Goal: Task Accomplishment & Management: Manage account settings

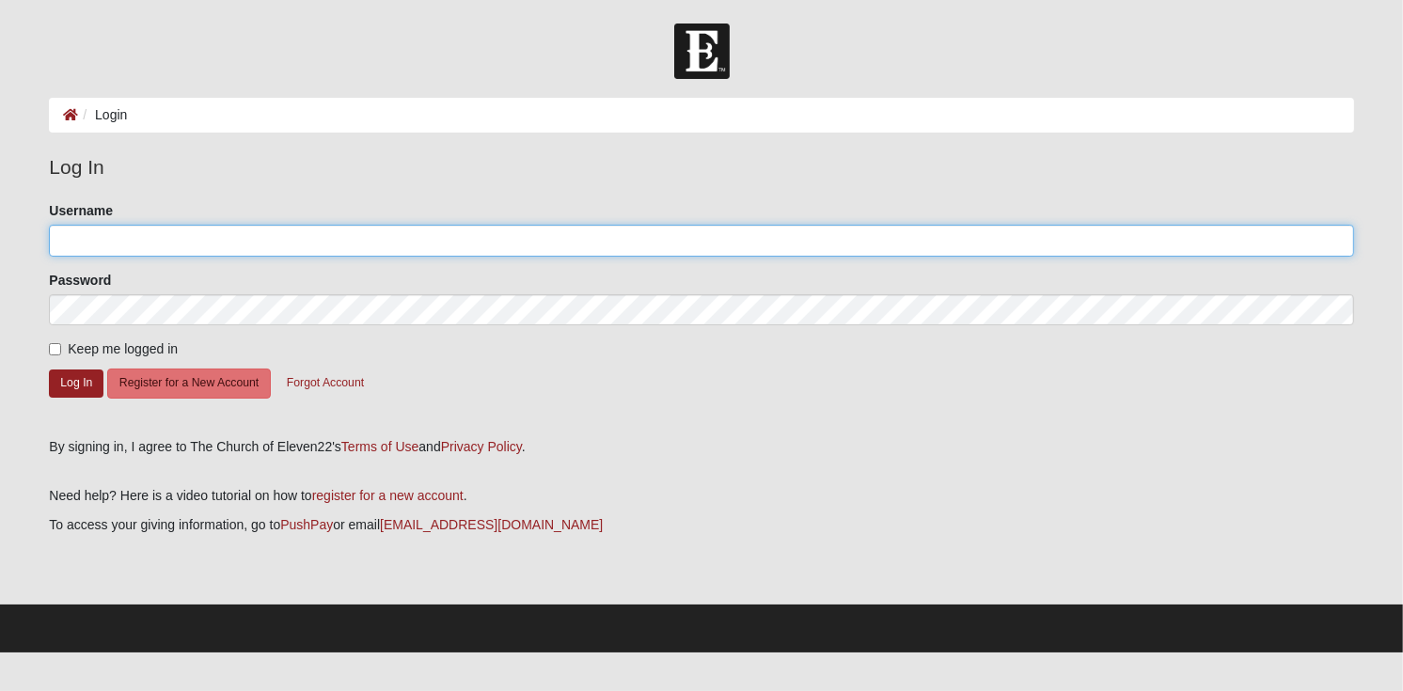
click at [133, 240] on input "Username" at bounding box center [701, 241] width 1304 height 32
click at [49, 369] on button "Log In" at bounding box center [76, 382] width 55 height 27
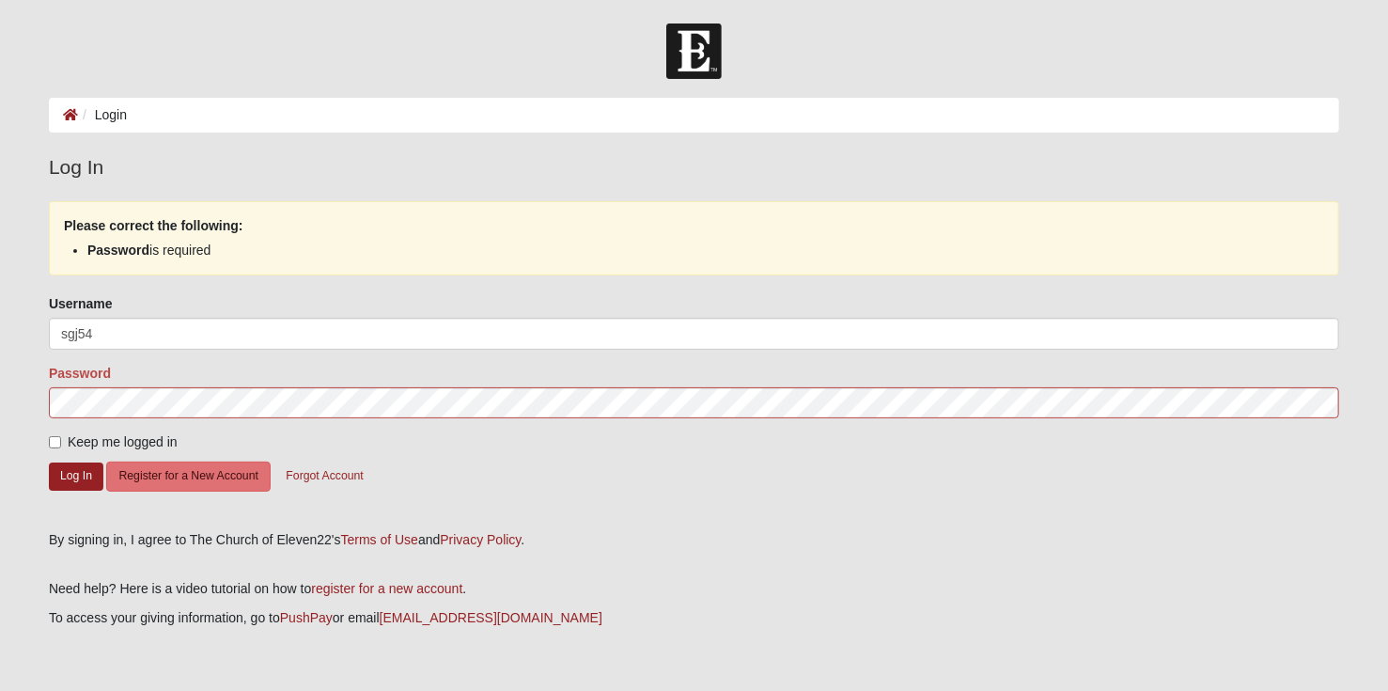
click at [244, 174] on legend "Log In" at bounding box center [694, 167] width 1291 height 30
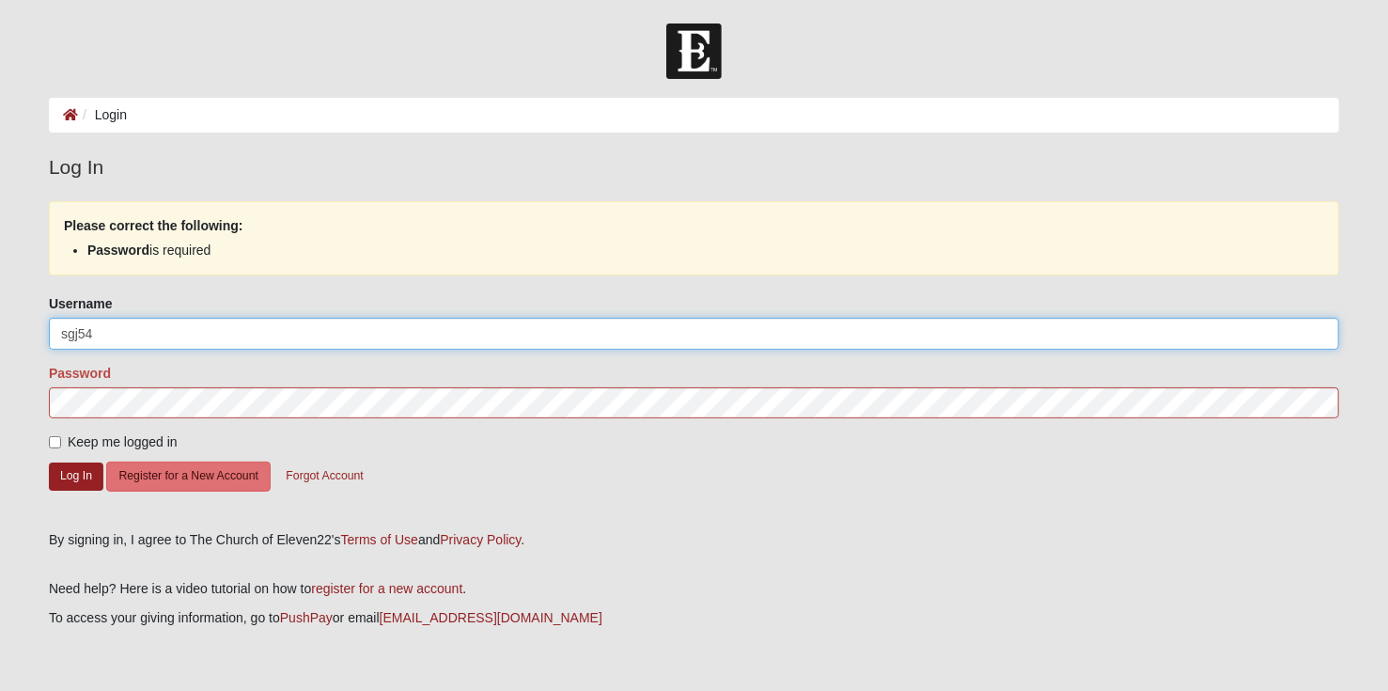
click at [98, 333] on input "sgj54" at bounding box center [694, 334] width 1291 height 32
type input "[EMAIL_ADDRESS][DOMAIN_NAME]"
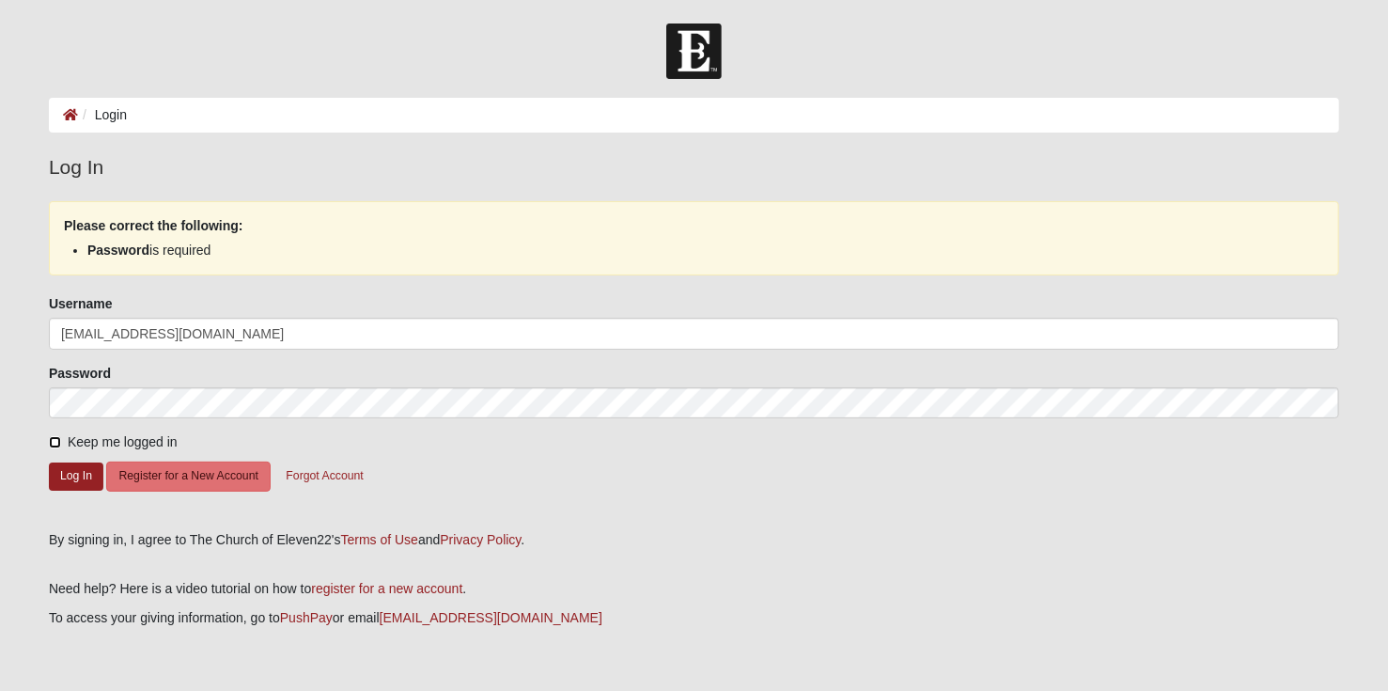
click at [55, 444] on input "Keep me logged in" at bounding box center [55, 442] width 12 height 12
checkbox input "true"
click at [60, 475] on button "Log In" at bounding box center [76, 476] width 55 height 27
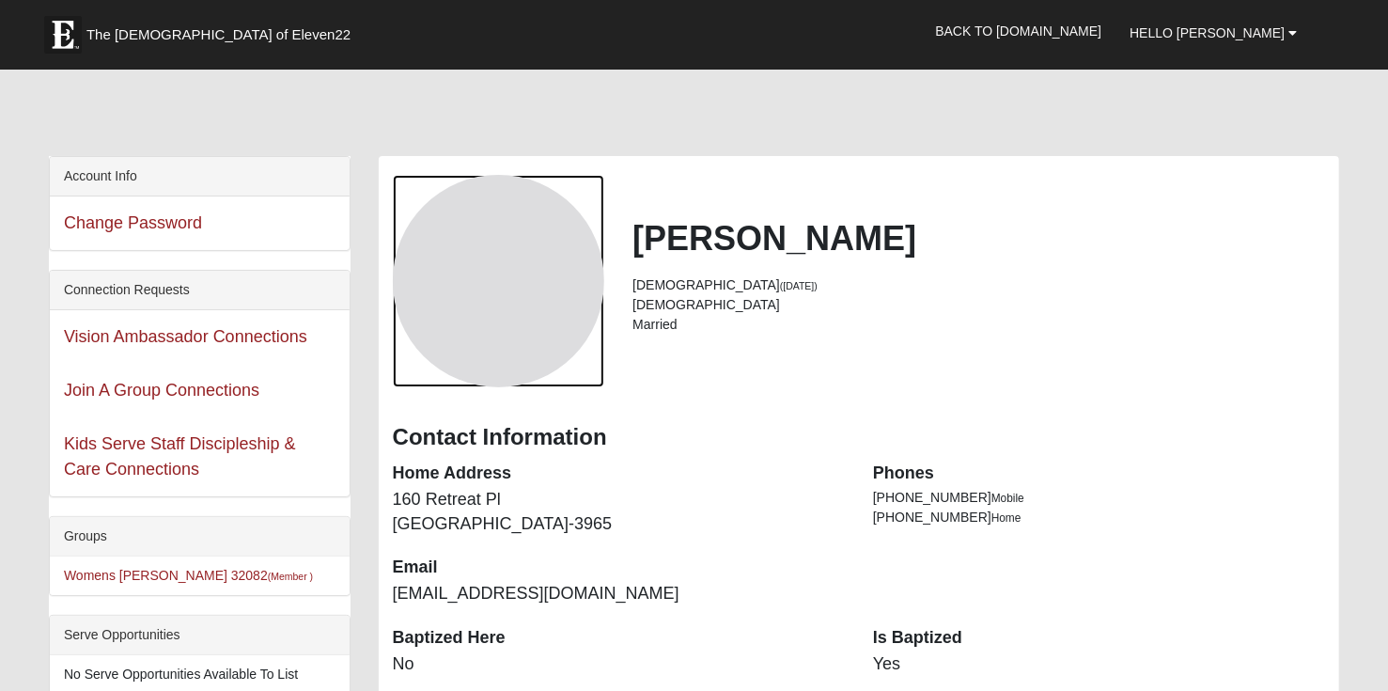
click at [465, 275] on div "View Fullsize Photo" at bounding box center [499, 281] width 212 height 212
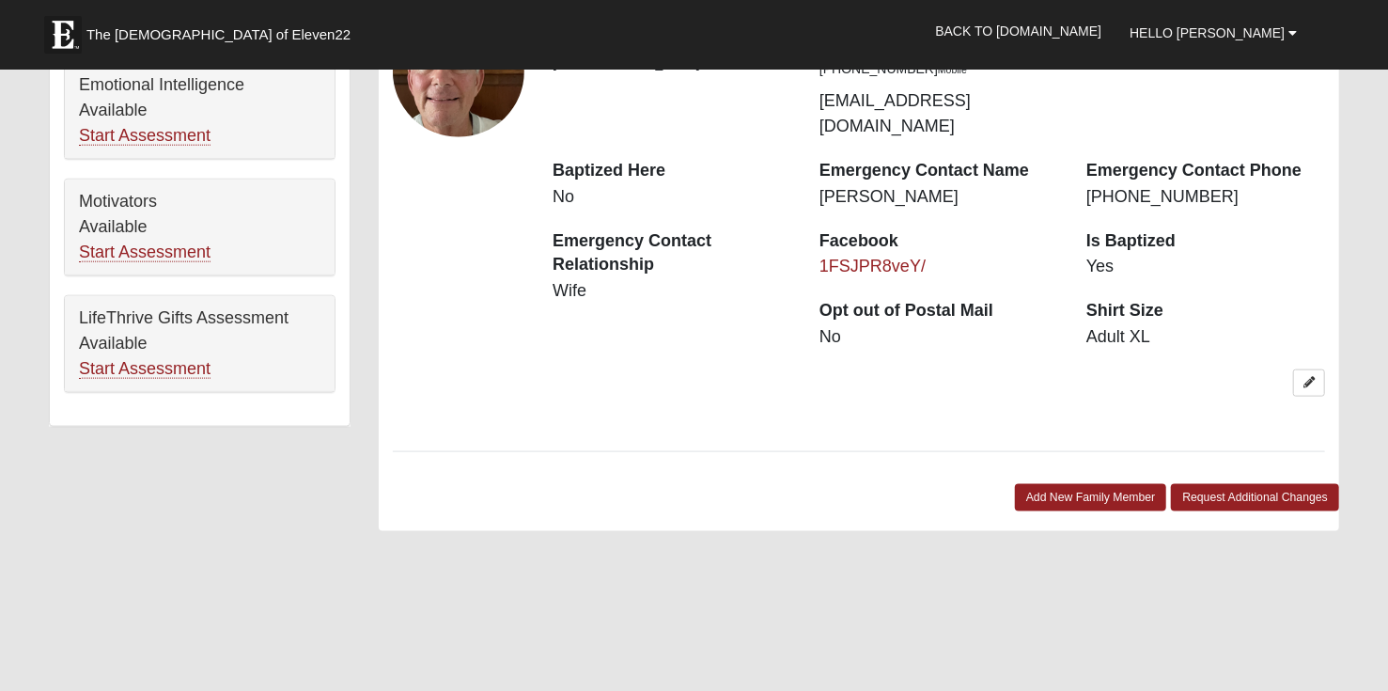
scroll to position [1128, 0]
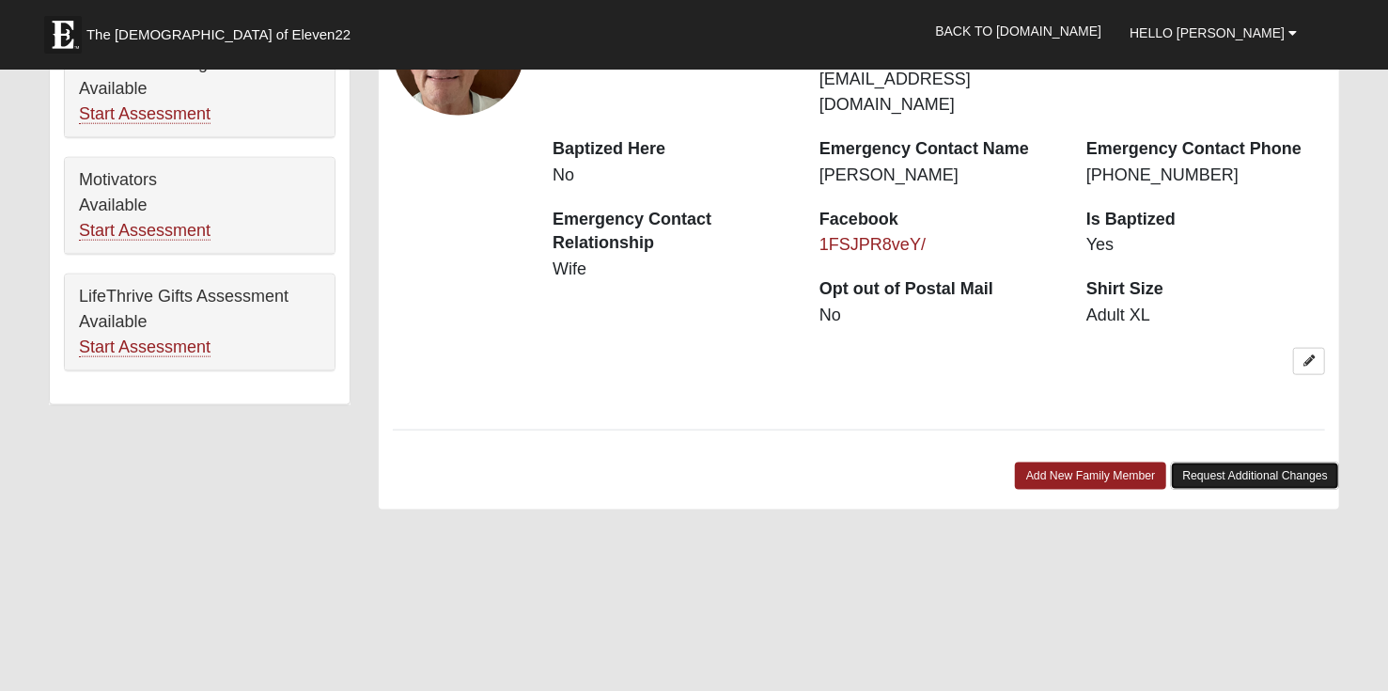
click at [1192, 463] on link "Request Additional Changes" at bounding box center [1255, 476] width 168 height 27
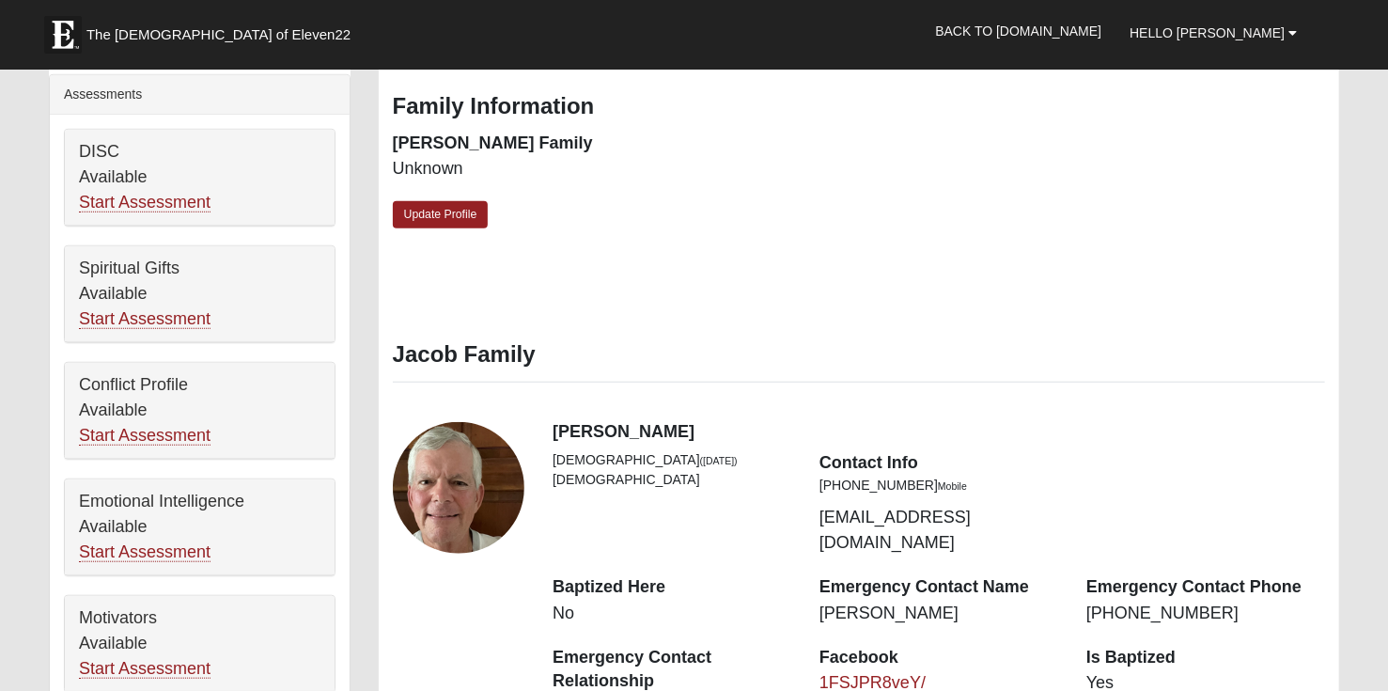
scroll to position [658, 0]
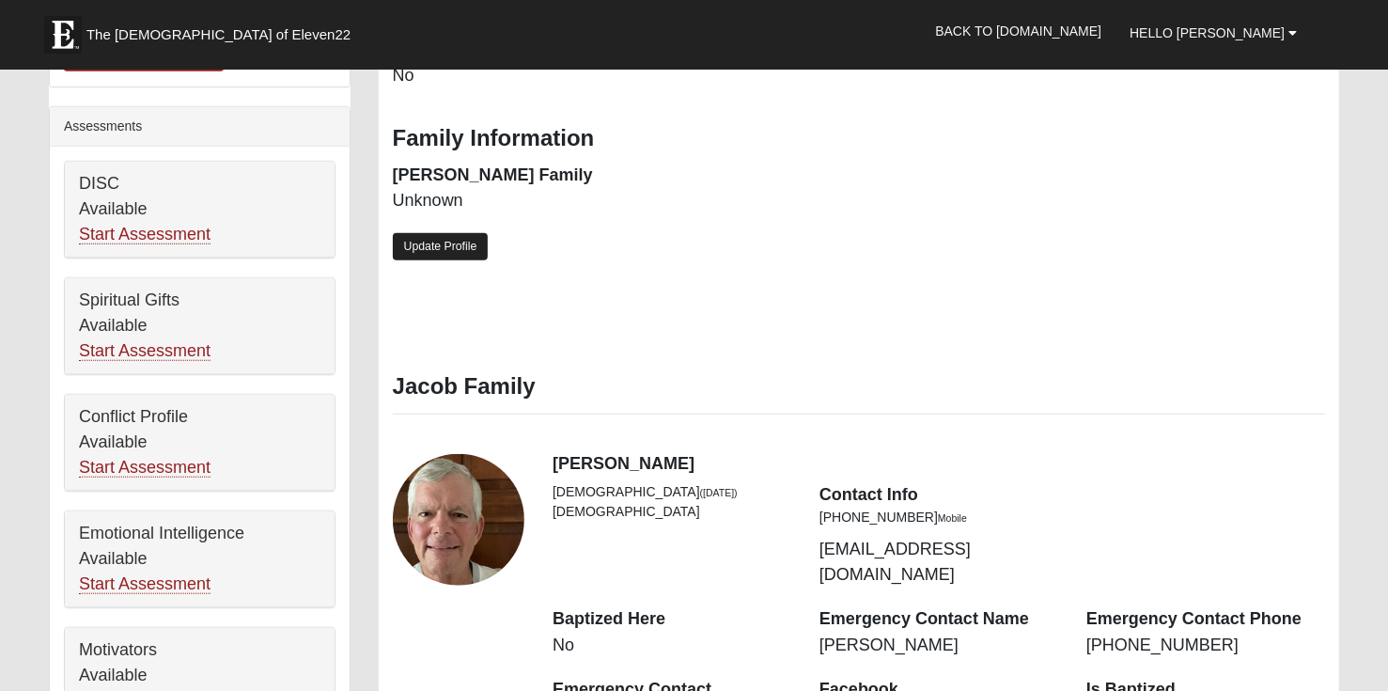
click at [456, 245] on link "Update Profile" at bounding box center [441, 246] width 96 height 27
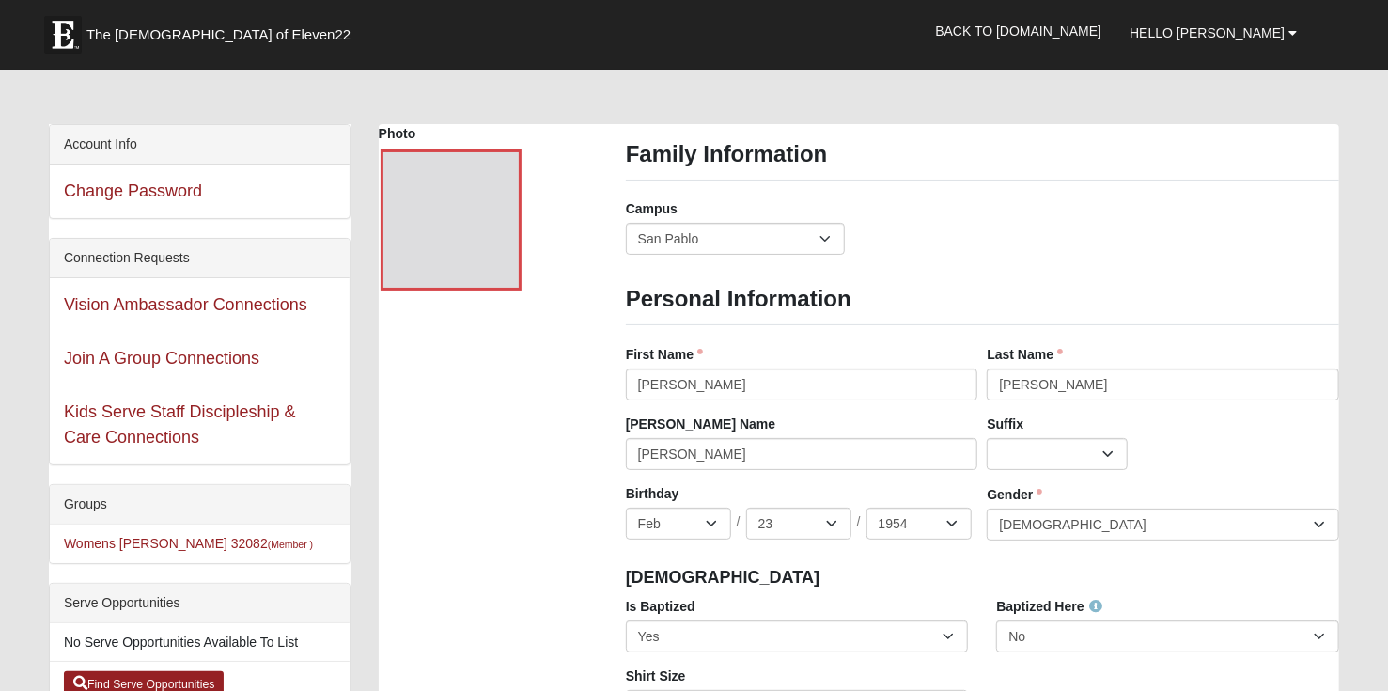
scroll to position [0, 0]
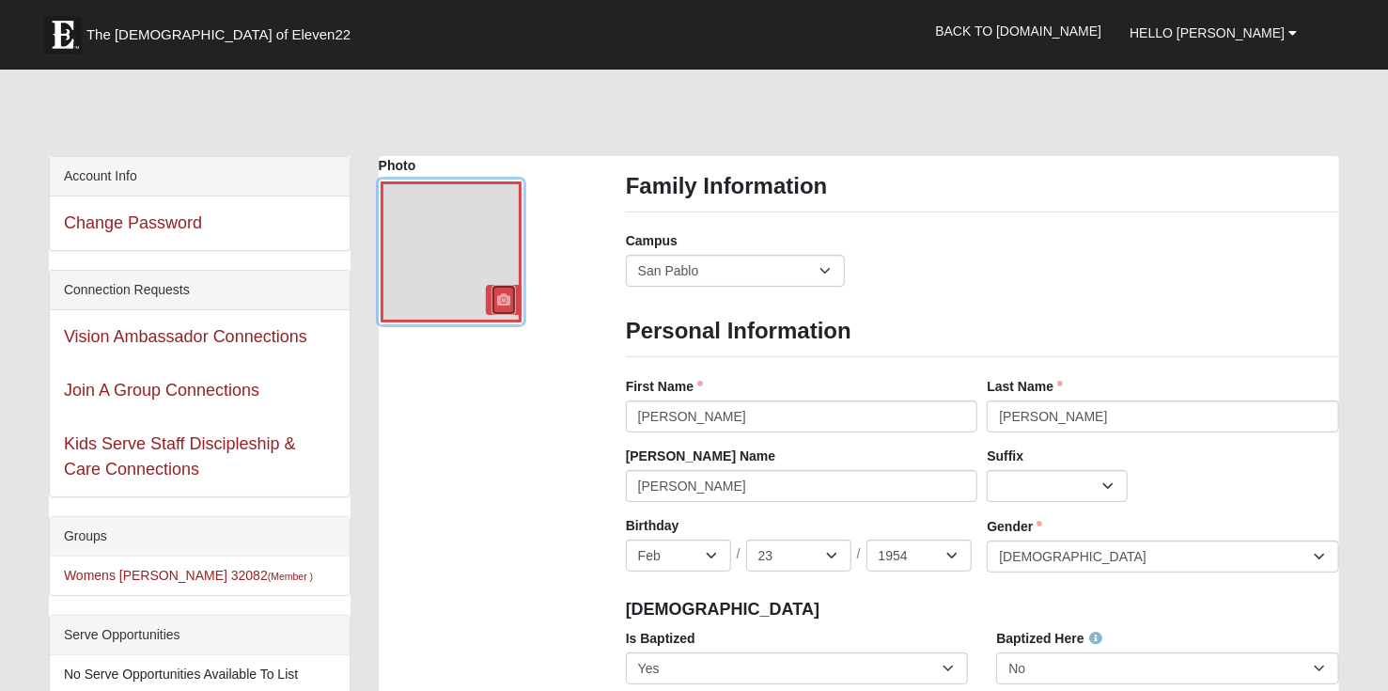
click at [498, 300] on icon at bounding box center [503, 299] width 13 height 13
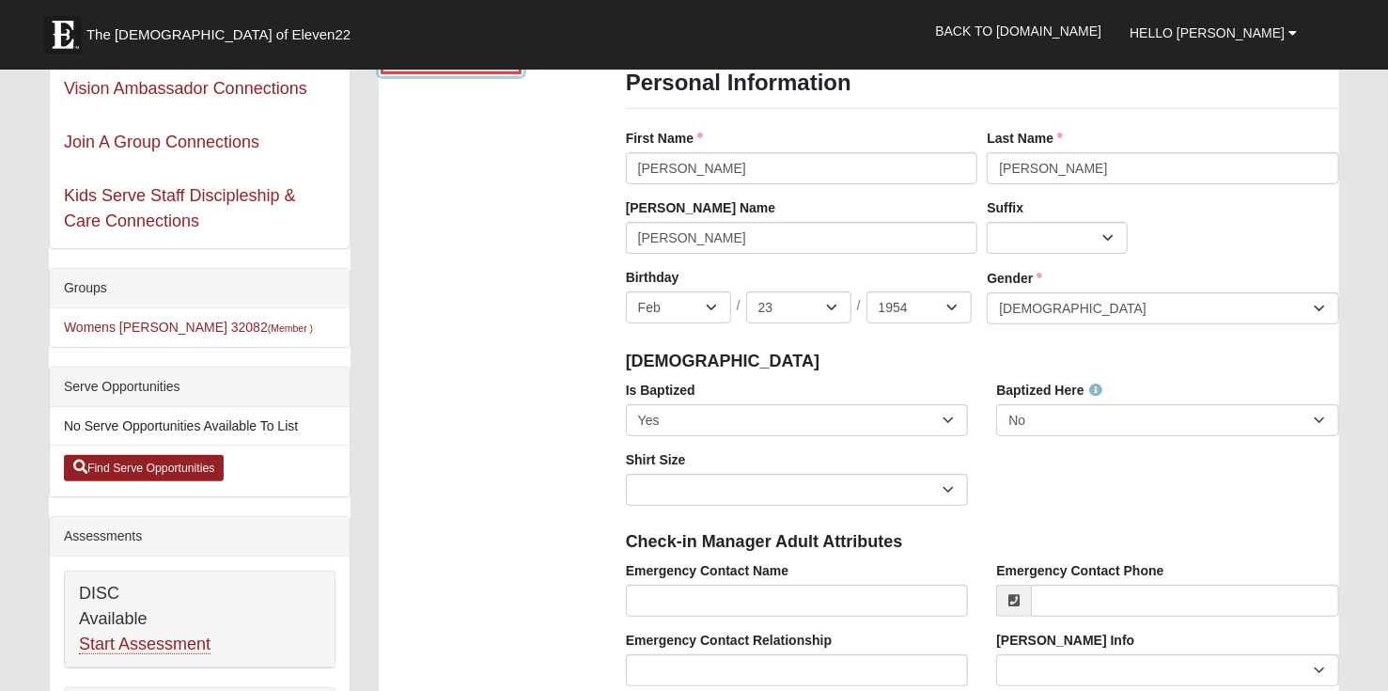
scroll to position [282, 0]
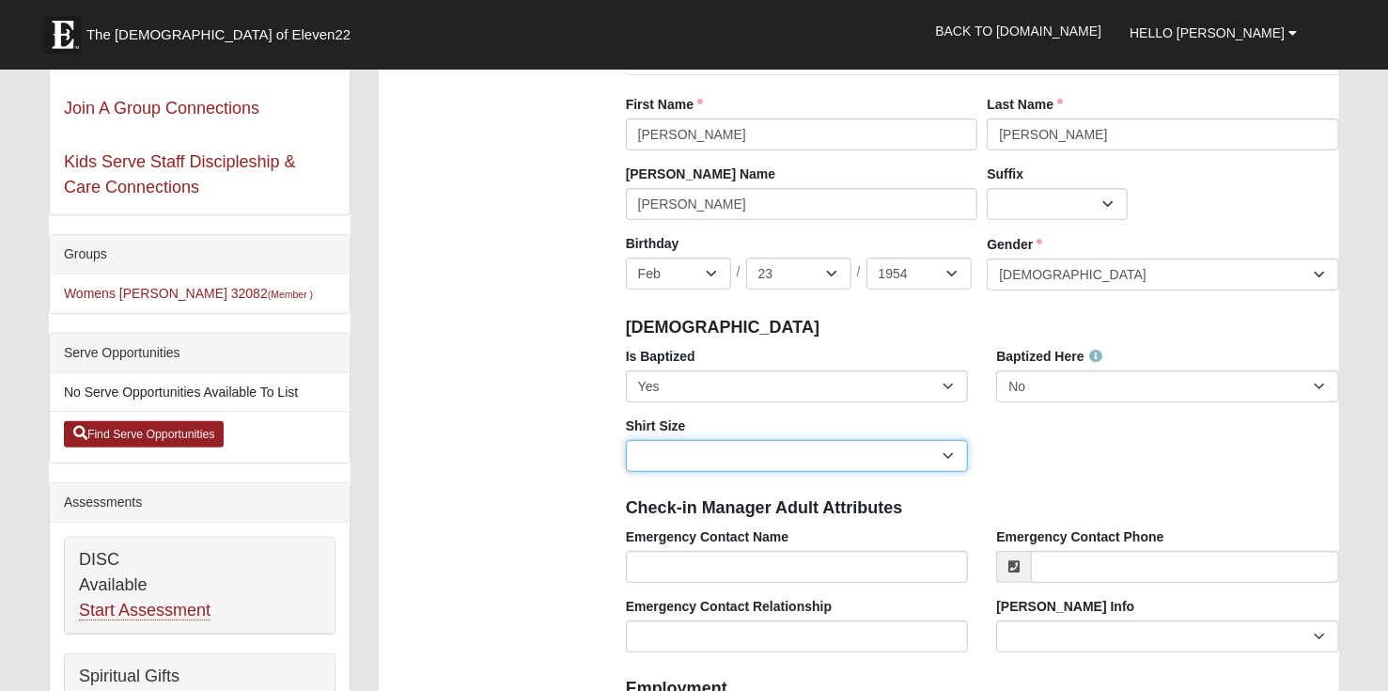
click at [946, 458] on select "Adult Small Adult Medium Adult Large Adult XL Adult XXL Adult 3XL Adult 4XL You…" at bounding box center [797, 456] width 343 height 32
select select "Adult Medium"
click at [626, 440] on select "Adult Small Adult Medium Adult Large Adult XL Adult XXL Adult 3XL Adult 4XL You…" at bounding box center [797, 456] width 343 height 32
click at [952, 454] on select "Adult Small Adult Medium Adult Large Adult XL Adult XXL Adult 3XL Adult 4XL You…" at bounding box center [797, 456] width 343 height 32
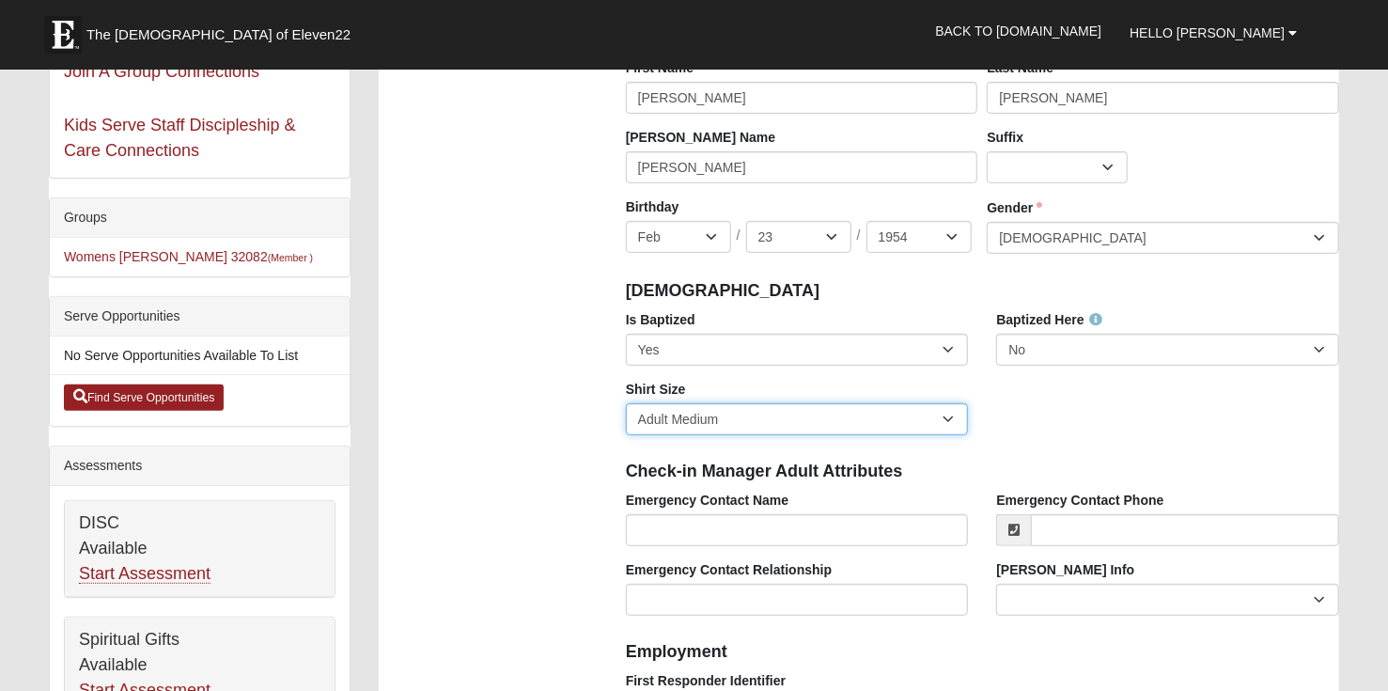
scroll to position [376, 0]
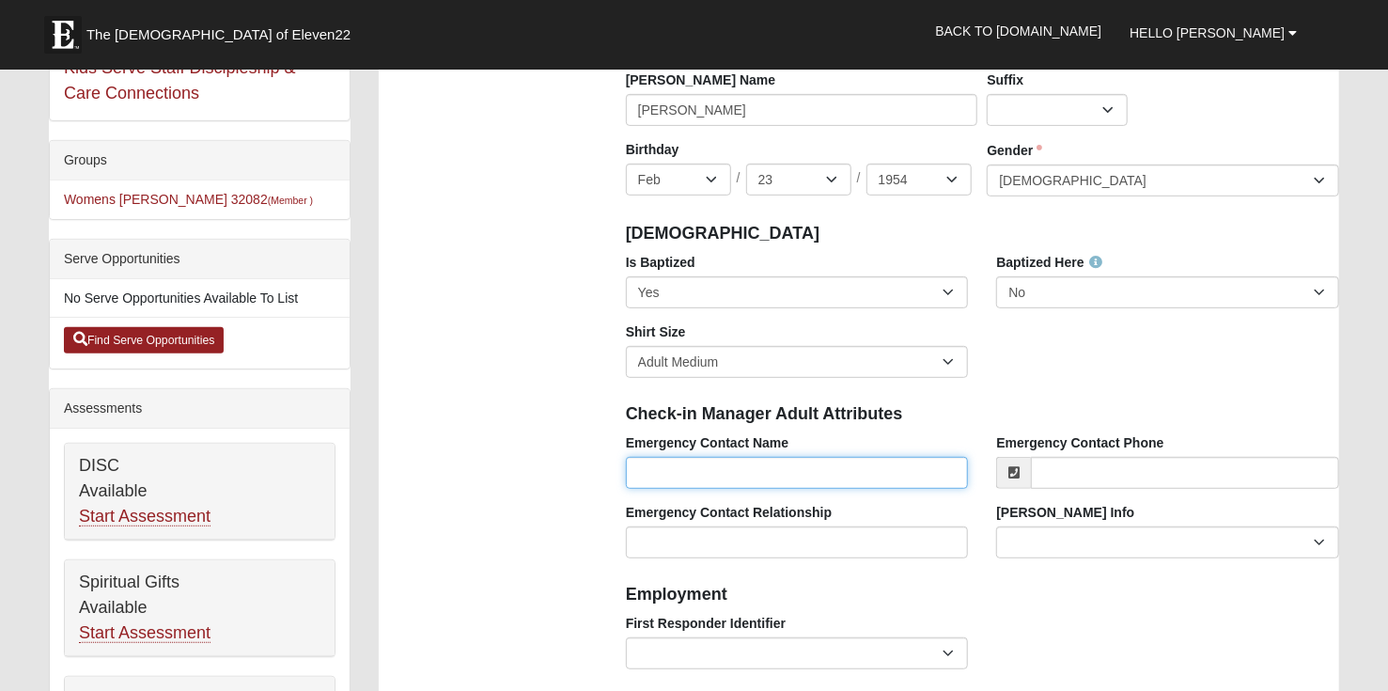
click at [788, 479] on input "Emergency Contact Name" at bounding box center [797, 473] width 343 height 32
type input "Bernard Jacob"
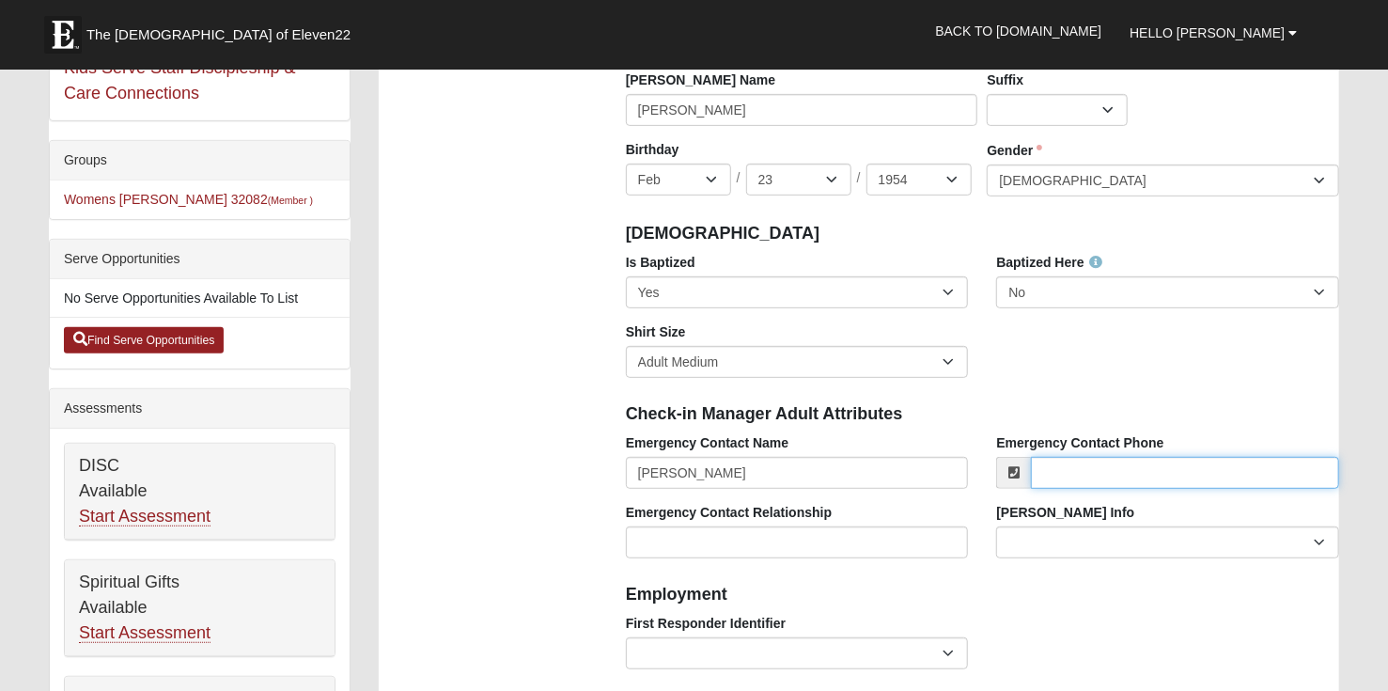
click at [1037, 478] on input "Emergency Contact Phone" at bounding box center [1185, 473] width 308 height 32
type input "(850) 572-1354"
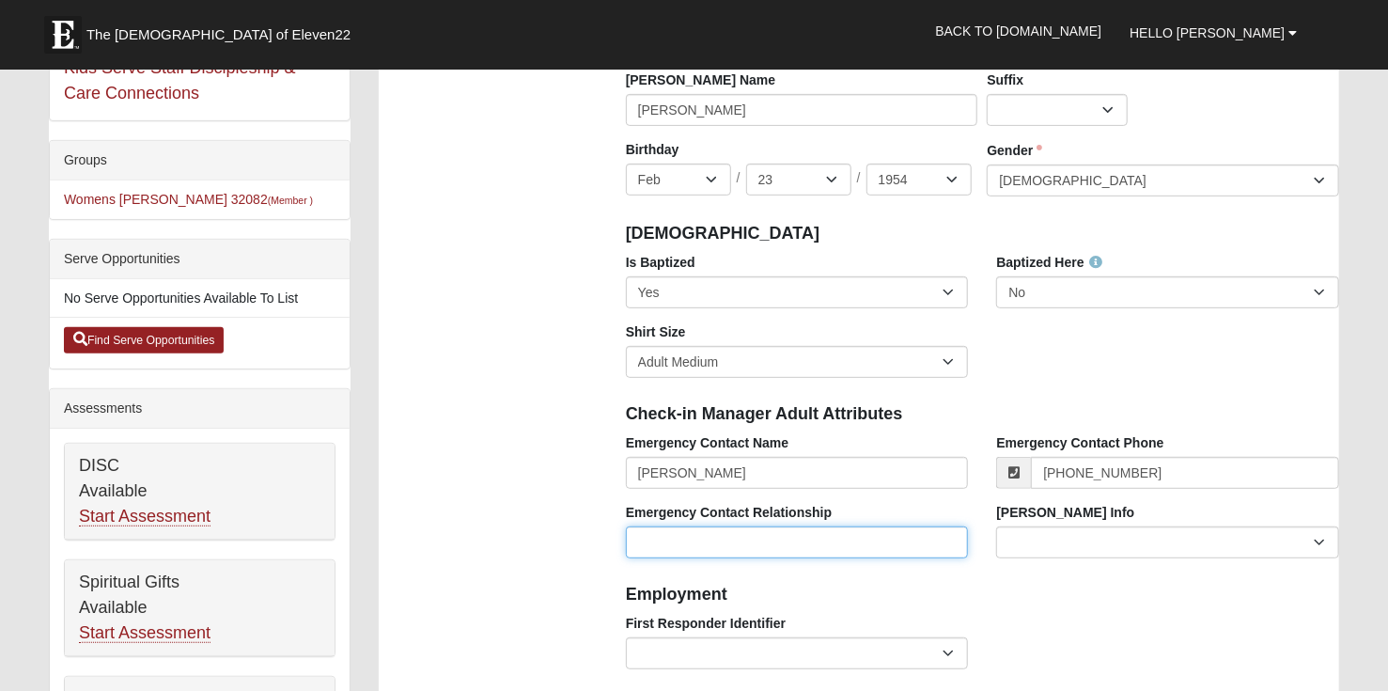
click at [673, 537] on input "Emergency Contact Relationship" at bounding box center [797, 542] width 343 height 32
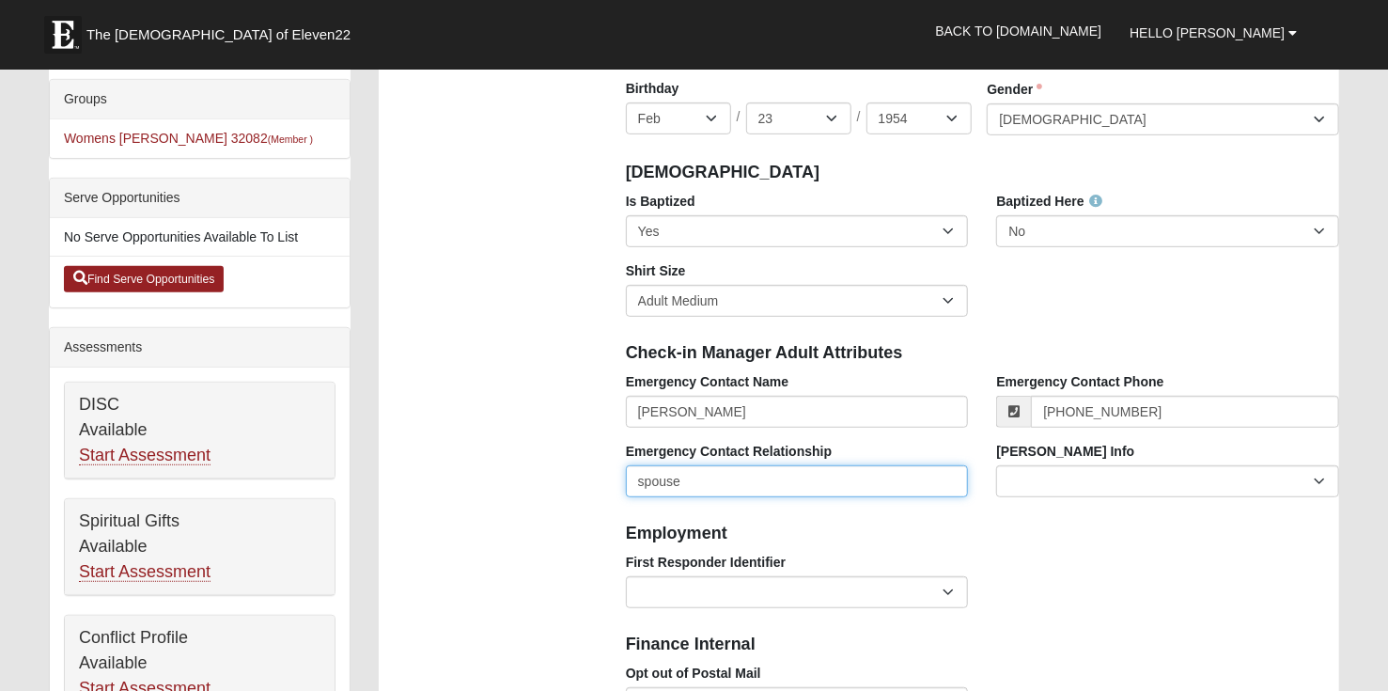
scroll to position [470, 0]
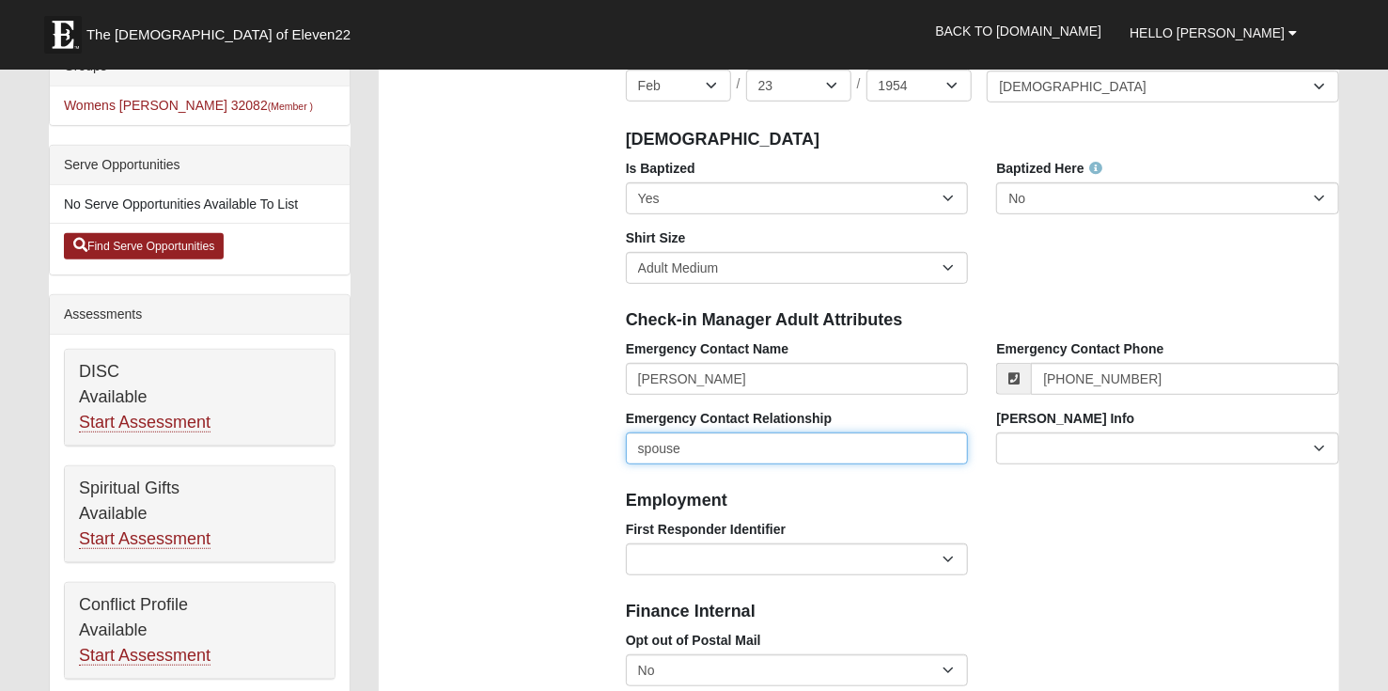
type input "spouse"
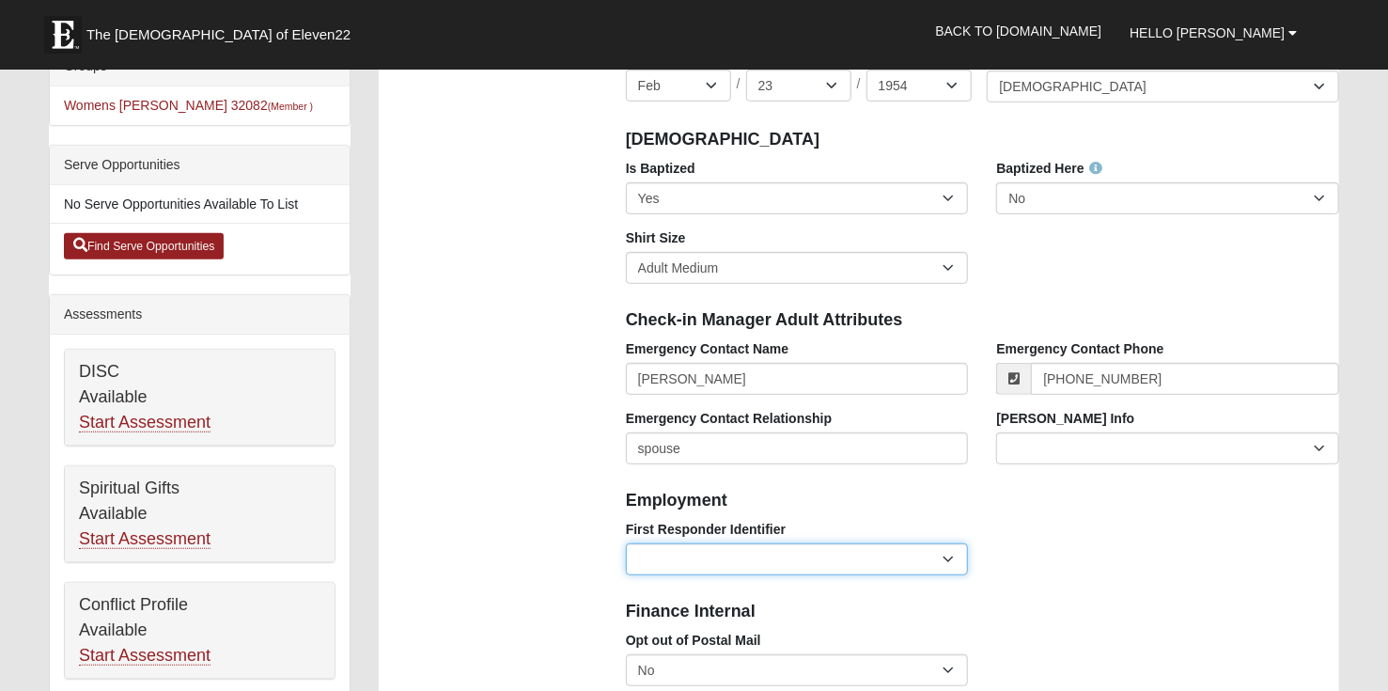
click at [942, 561] on select "EMT | Paramedic | Medical Firefighter | Fire Department Police Officer | Sherif…" at bounding box center [797, 559] width 343 height 32
click at [1032, 525] on div "First Responder Identifier EMT | Paramedic | Medical Firefighter | Fire Departm…" at bounding box center [983, 555] width 742 height 70
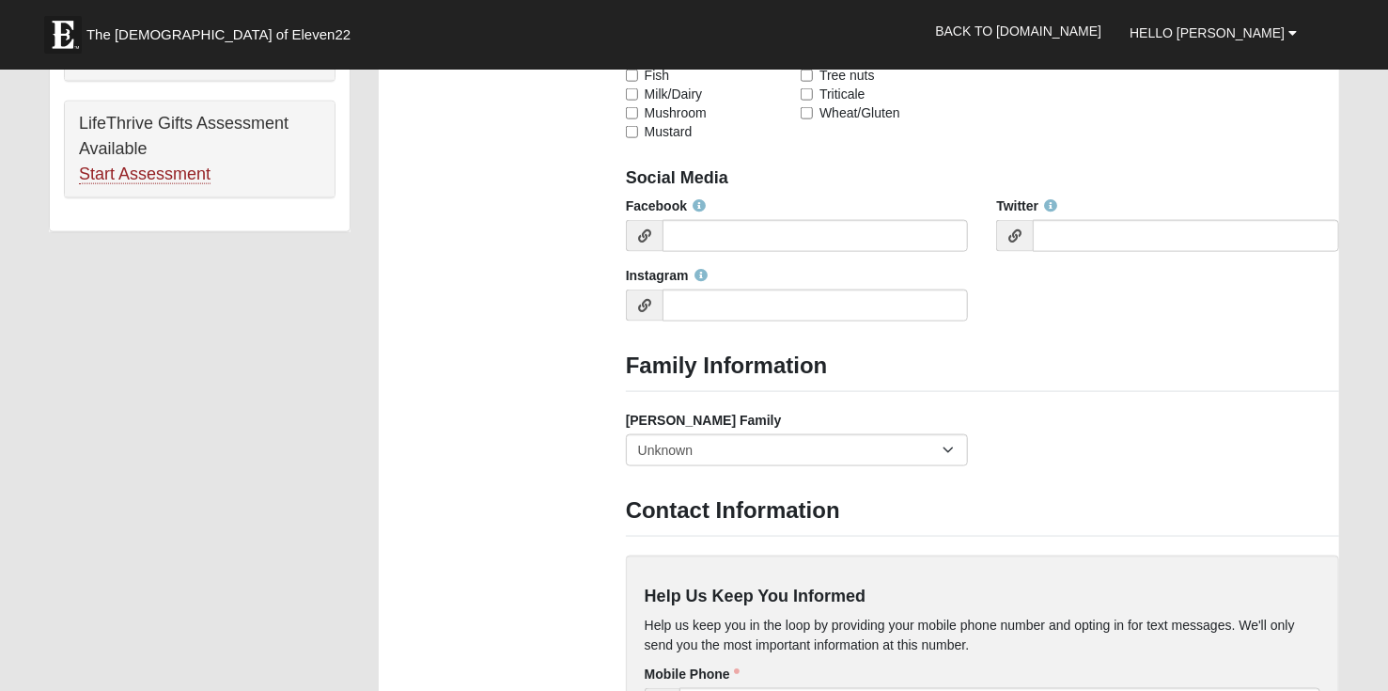
scroll to position [1316, 0]
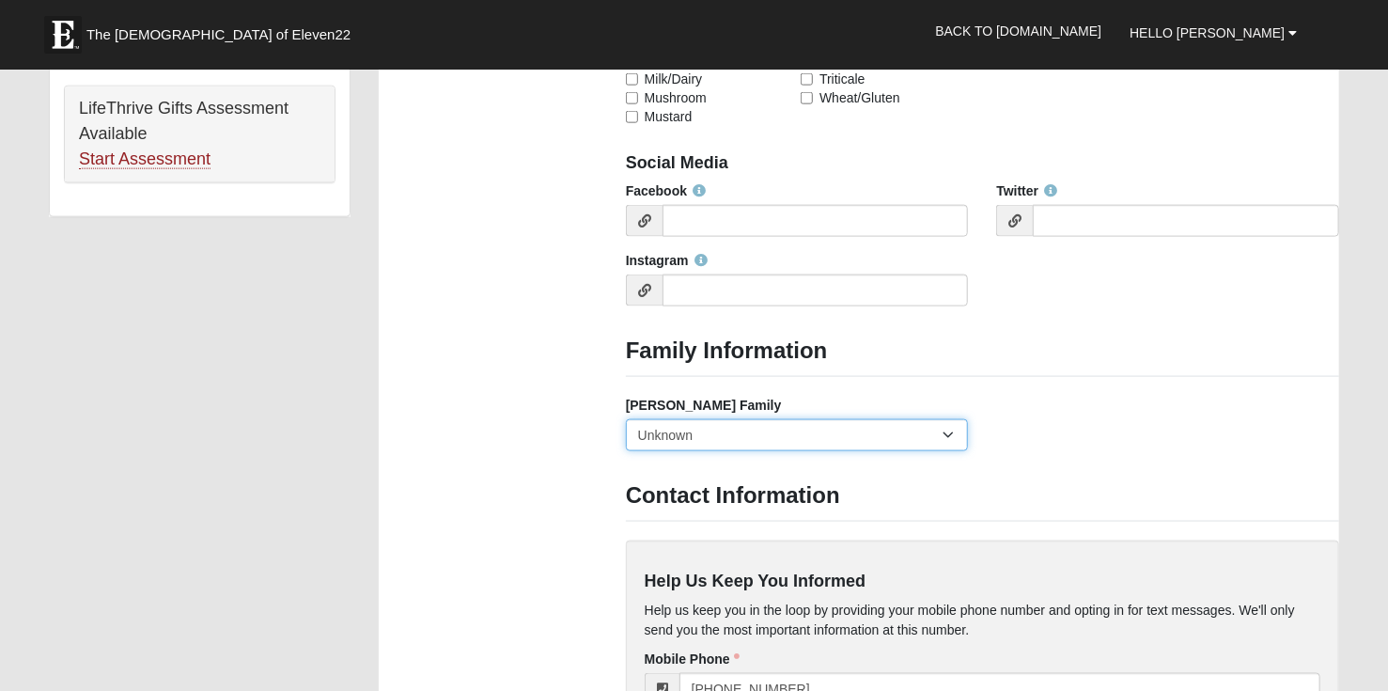
click at [940, 435] on select "Yes, we are a current foster family No, we are a former foster family No, we ha…" at bounding box center [797, 435] width 343 height 32
select select "2891"
click at [626, 419] on select "Yes, we are a current foster family No, we are a former foster family No, we ha…" at bounding box center [797, 435] width 343 height 32
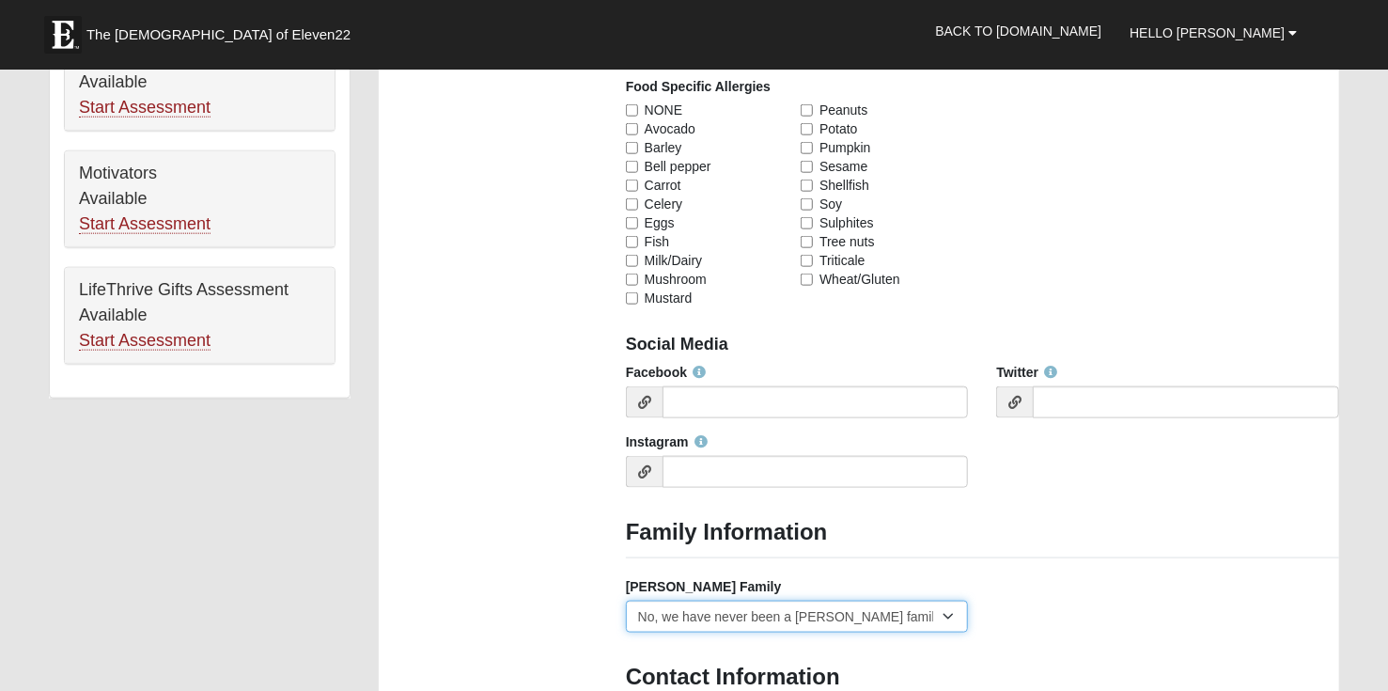
scroll to position [1034, 0]
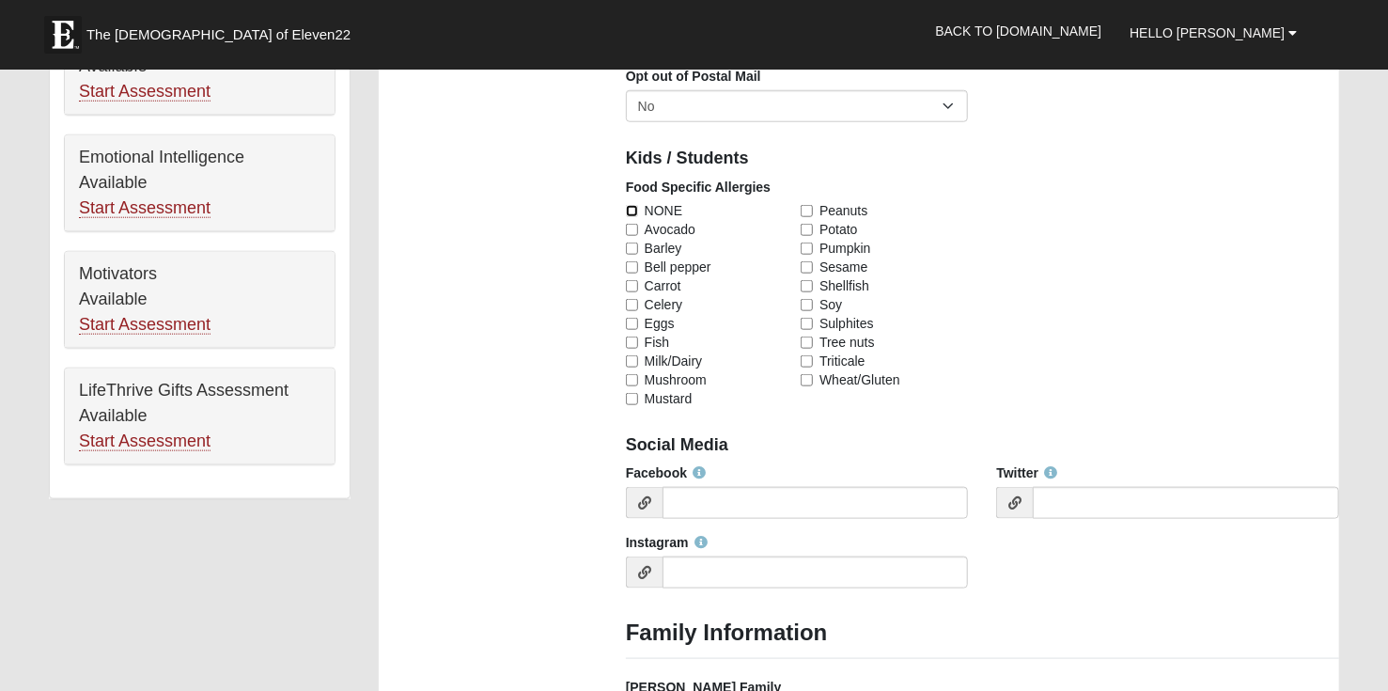
click at [628, 209] on input "NONE" at bounding box center [632, 211] width 12 height 12
checkbox input "true"
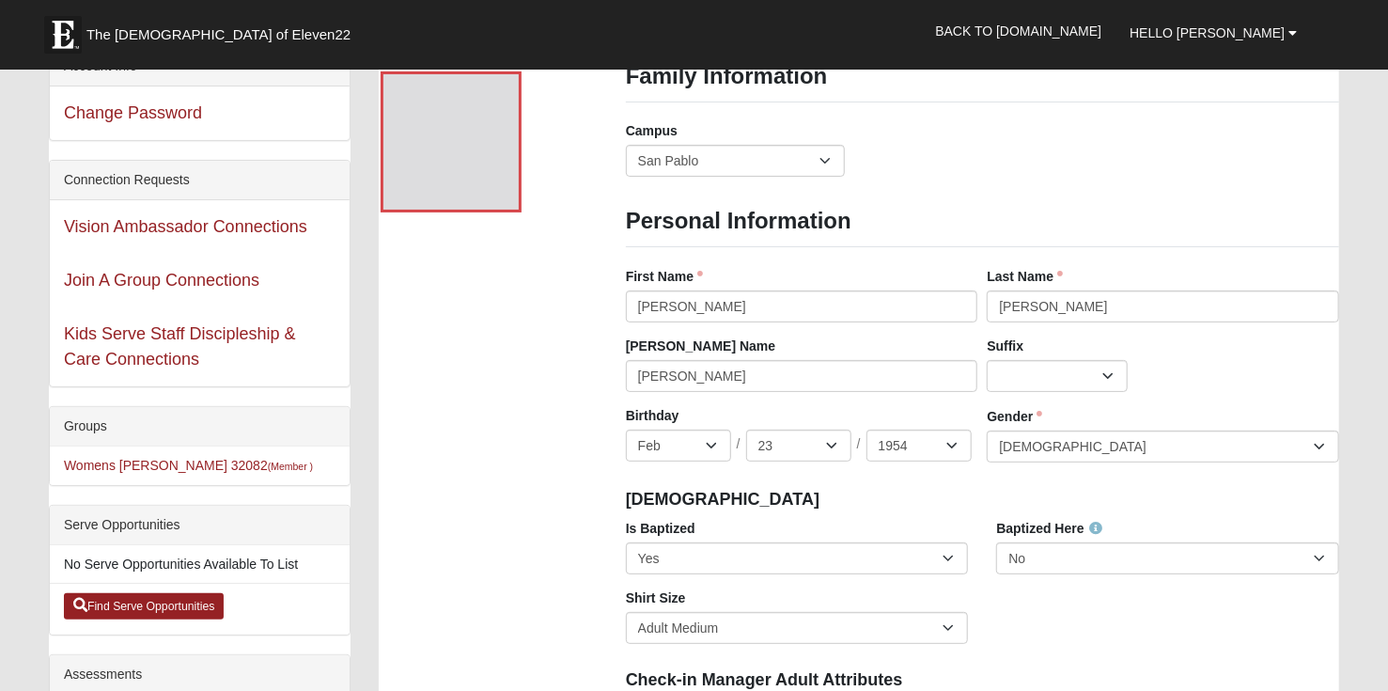
scroll to position [0, 0]
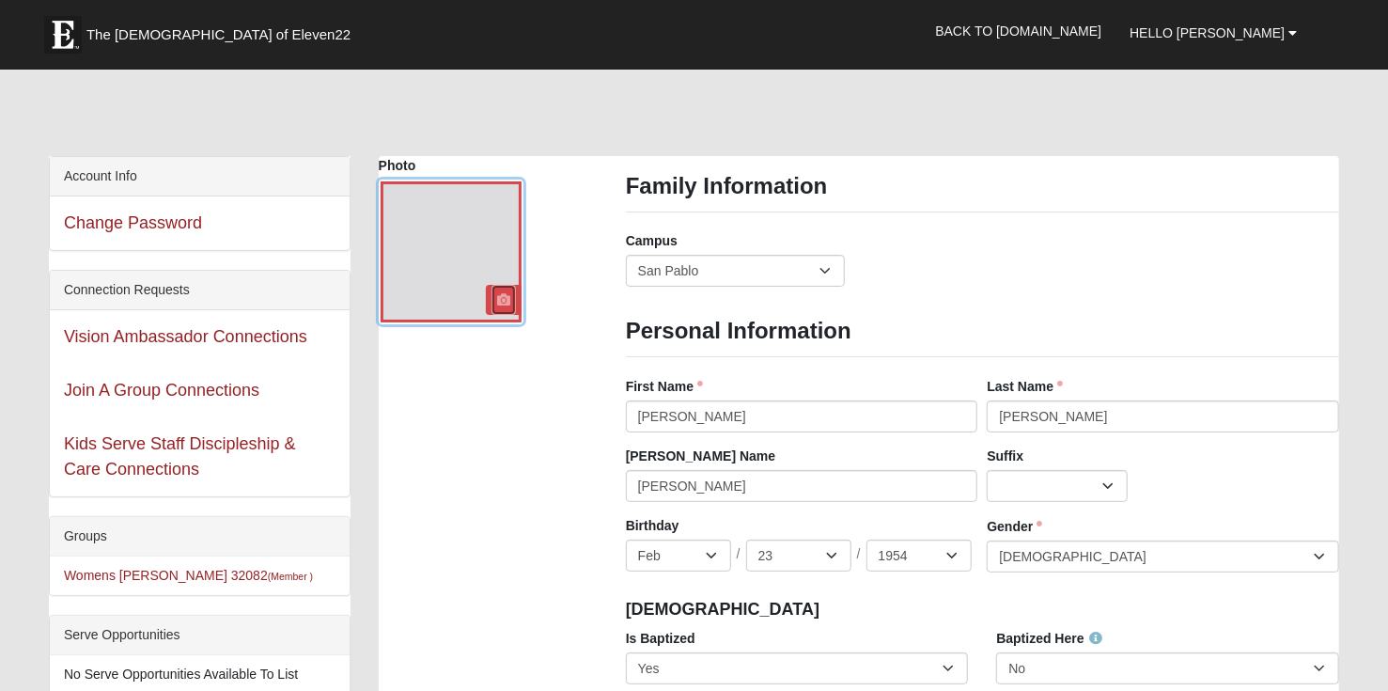
click at [497, 293] on icon at bounding box center [503, 299] width 13 height 13
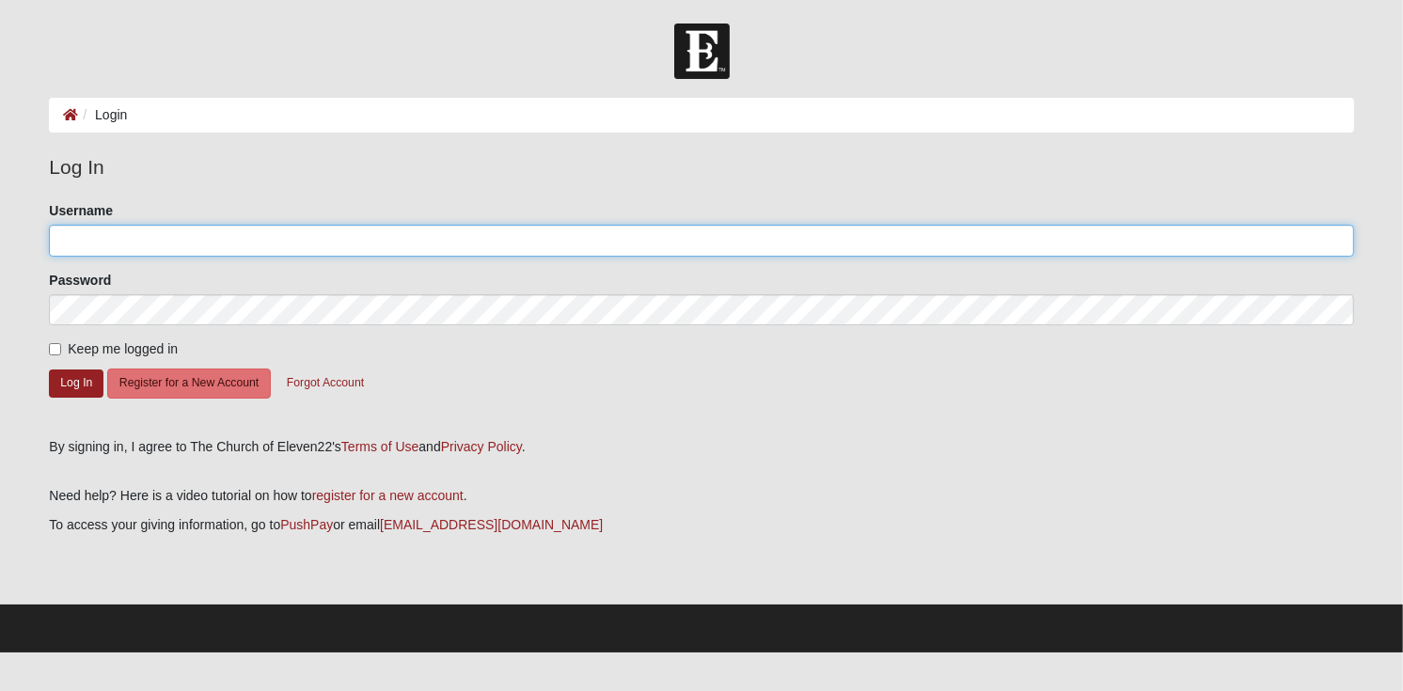
click at [159, 247] on input "Username" at bounding box center [701, 241] width 1304 height 32
type input "[EMAIL_ADDRESS][DOMAIN_NAME]"
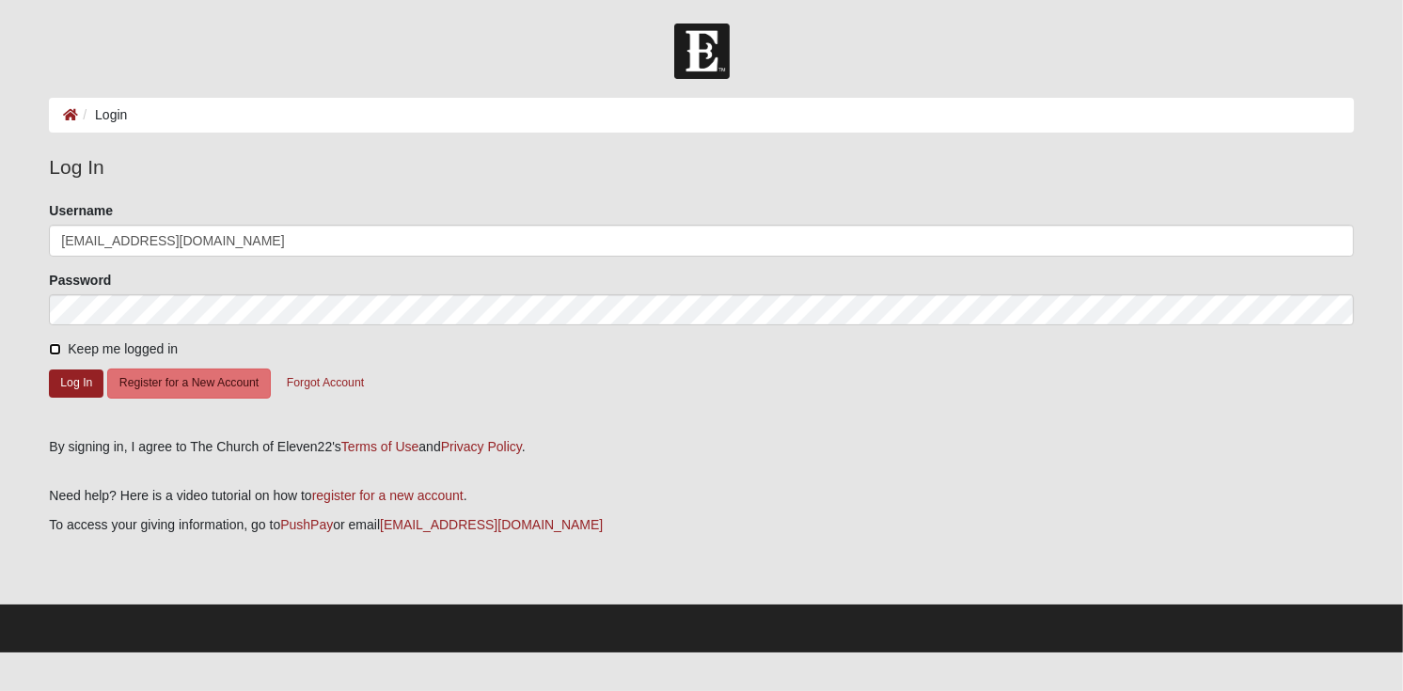
click at [52, 349] on input "Keep me logged in" at bounding box center [55, 349] width 12 height 12
checkbox input "true"
click at [64, 378] on button "Log In" at bounding box center [76, 382] width 55 height 27
